Goal: Task Accomplishment & Management: Manage account settings

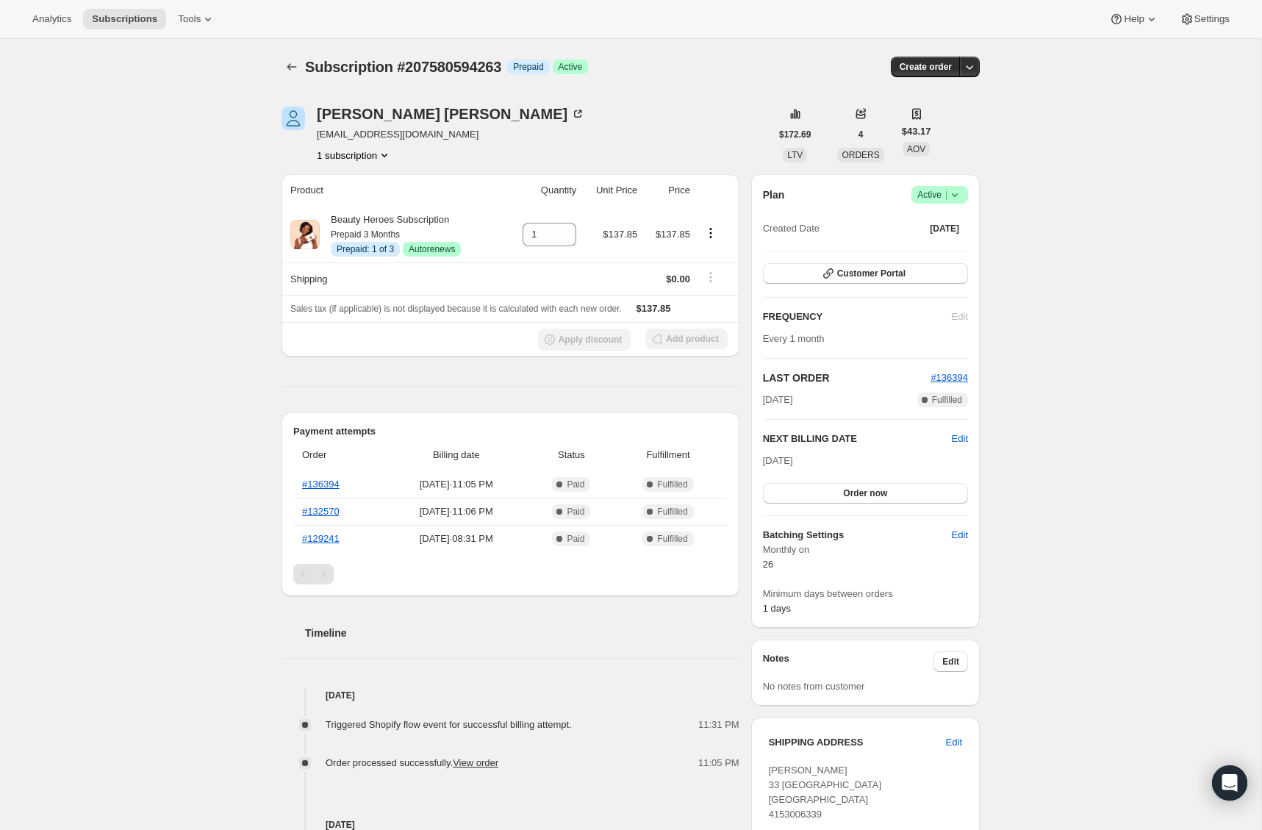
click at [960, 194] on icon at bounding box center [954, 194] width 15 height 15
click at [948, 243] on span "Cancel subscription" at bounding box center [935, 248] width 83 height 11
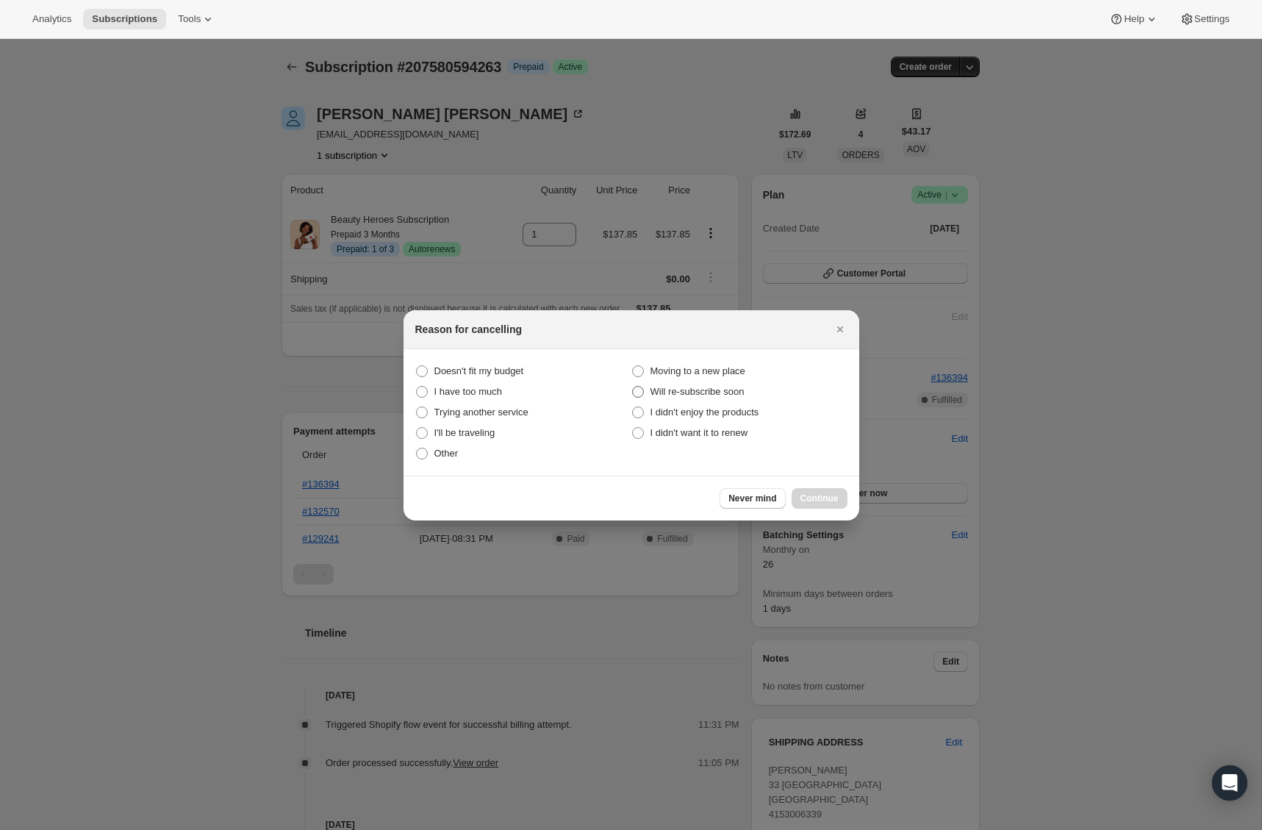
click at [691, 389] on span "Will re-subscribe soon" at bounding box center [697, 391] width 94 height 11
click at [633, 387] on "Will re-subscribe soon" at bounding box center [632, 386] width 1 height 1
radio "true"
click at [815, 500] on span "Continue" at bounding box center [819, 498] width 38 height 12
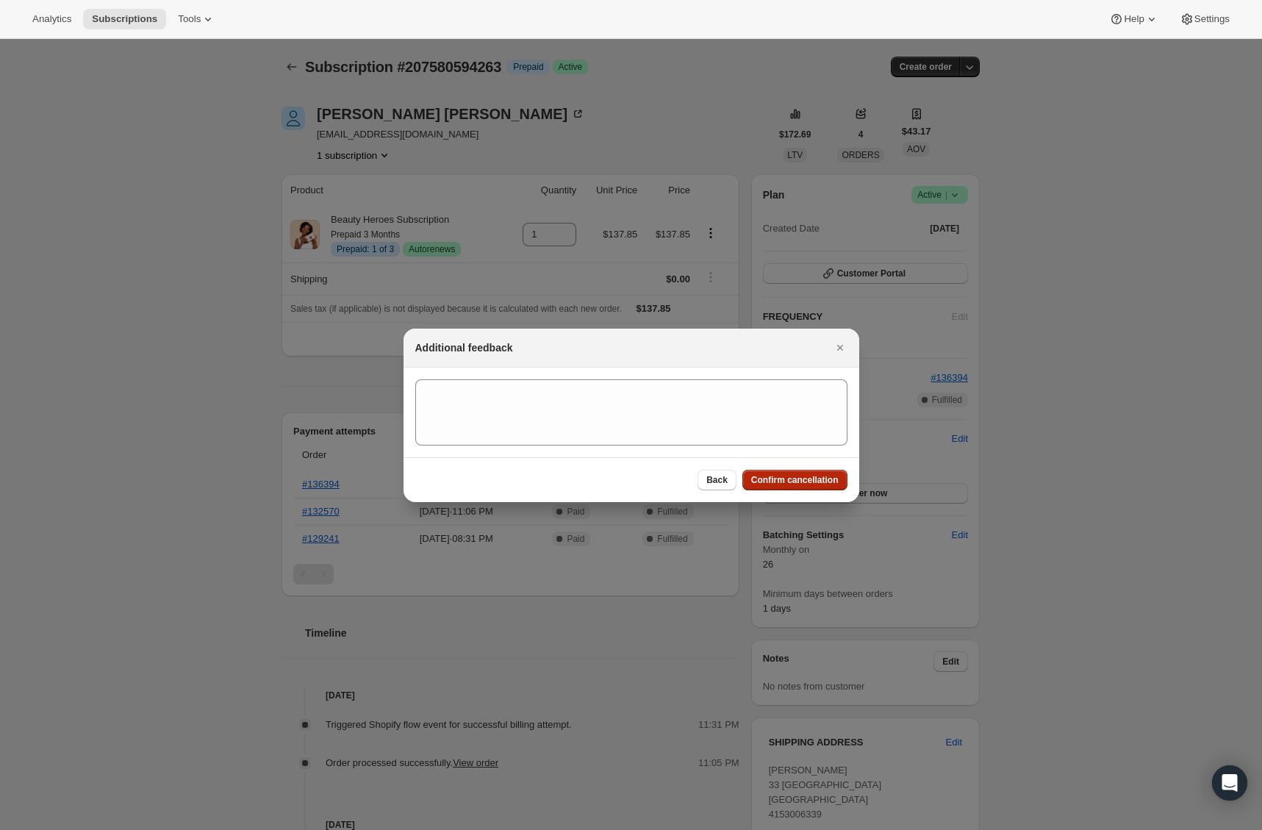
click at [779, 484] on span "Confirm cancellation" at bounding box center [794, 480] width 87 height 12
